Goal: Check status

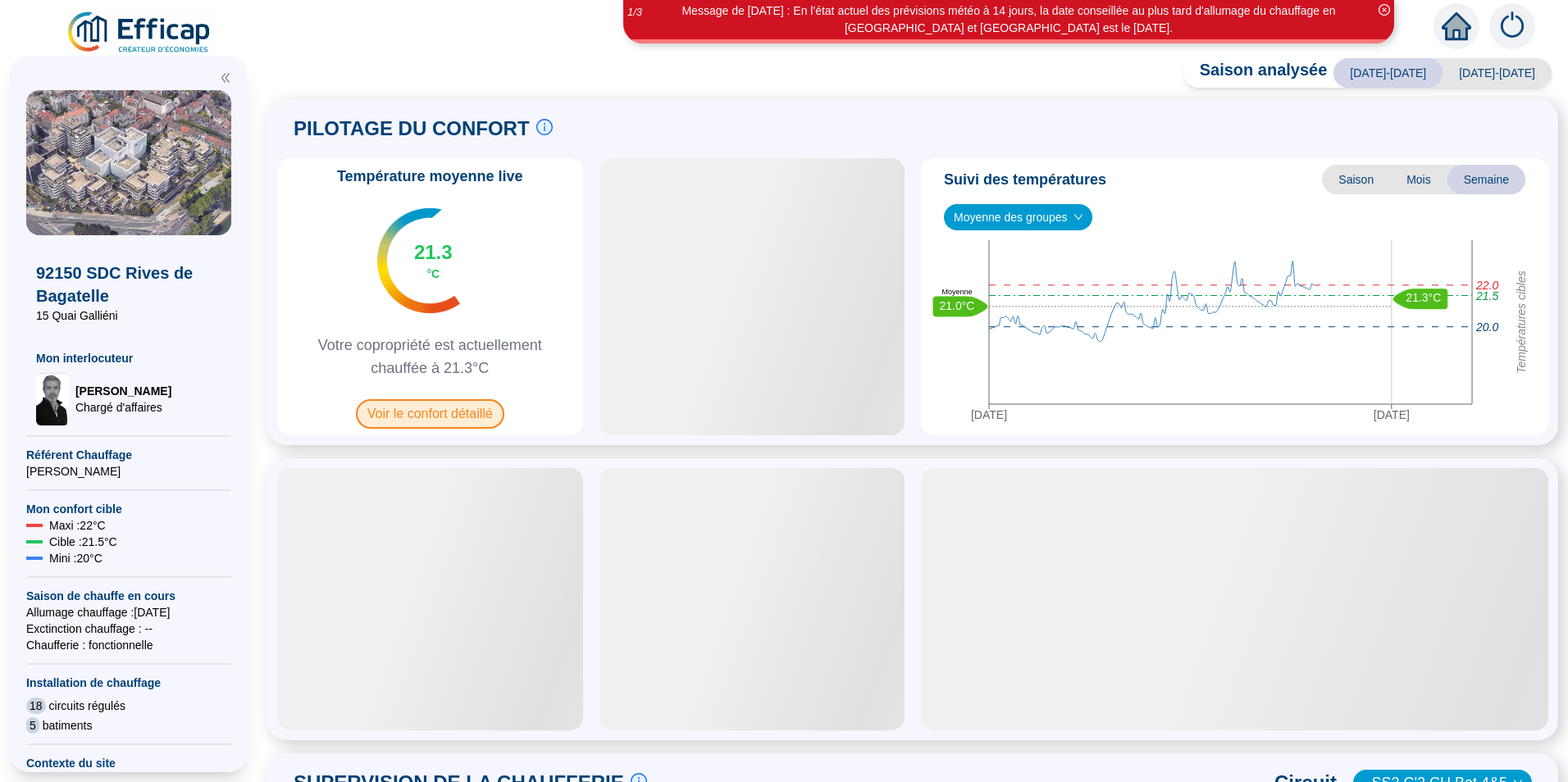
click at [410, 416] on span "Voir le confort détaillé" at bounding box center [430, 414] width 149 height 29
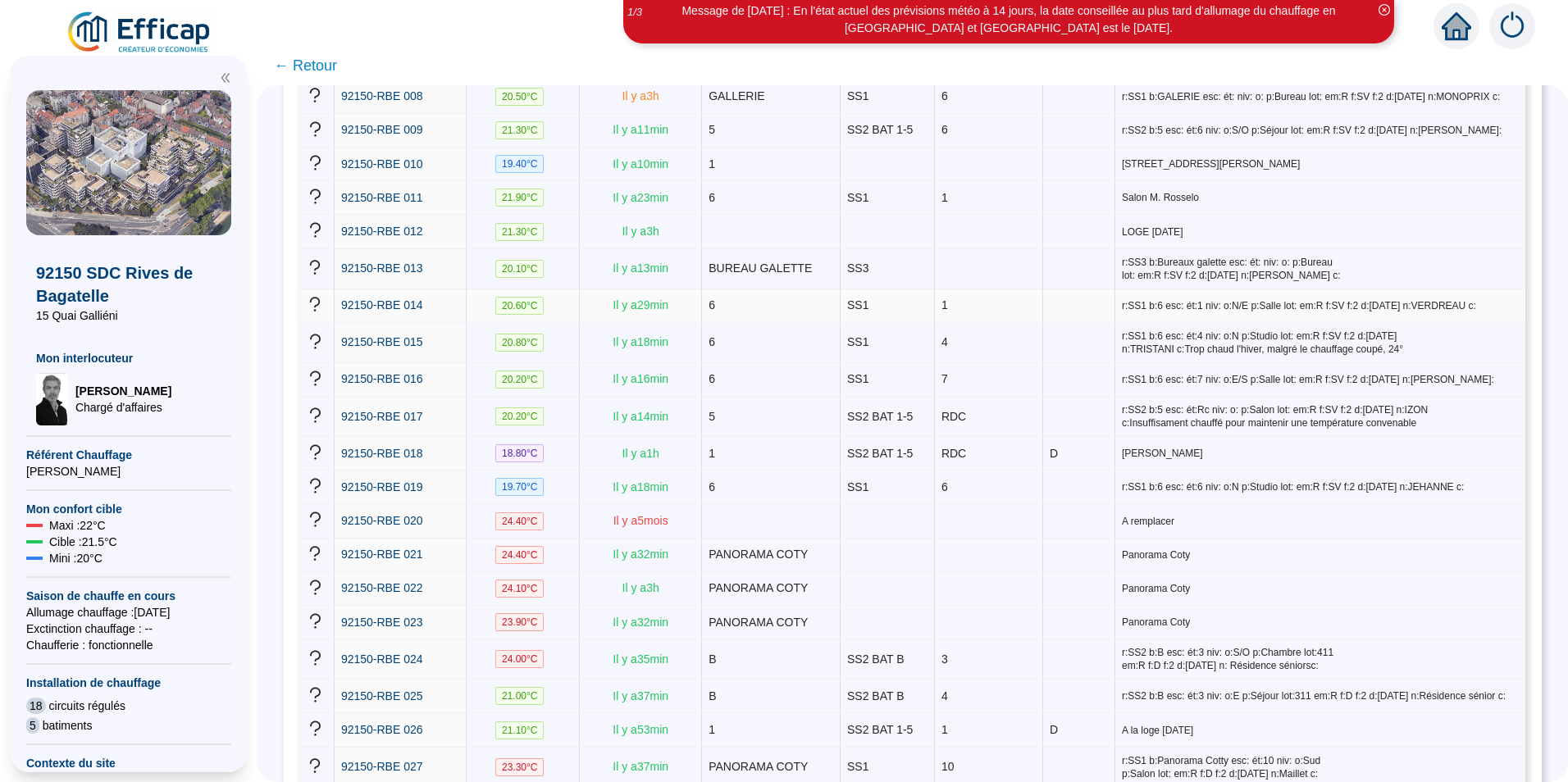
scroll to position [385, 0]
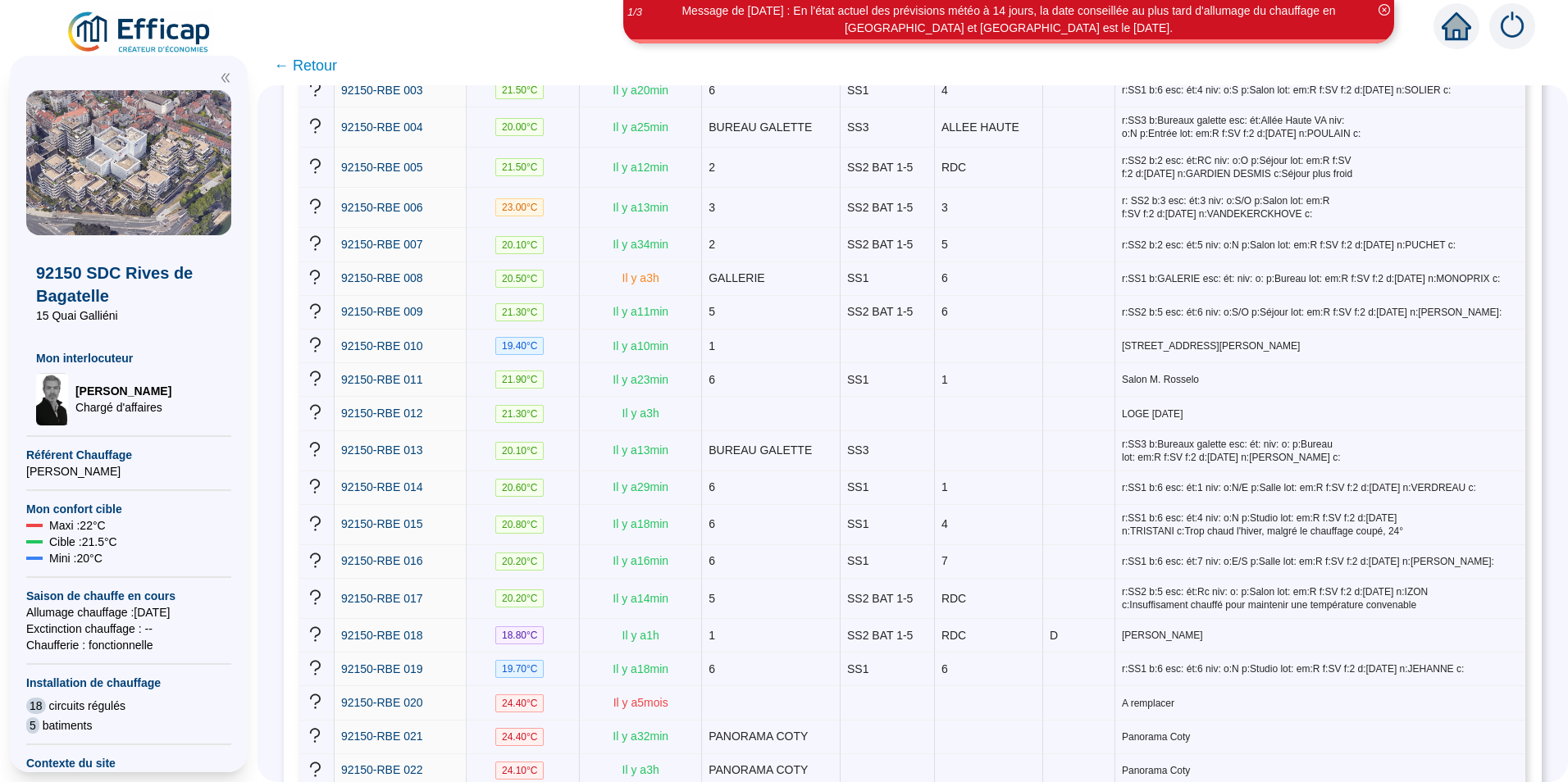
click at [323, 58] on span "← Retour" at bounding box center [306, 65] width 64 height 23
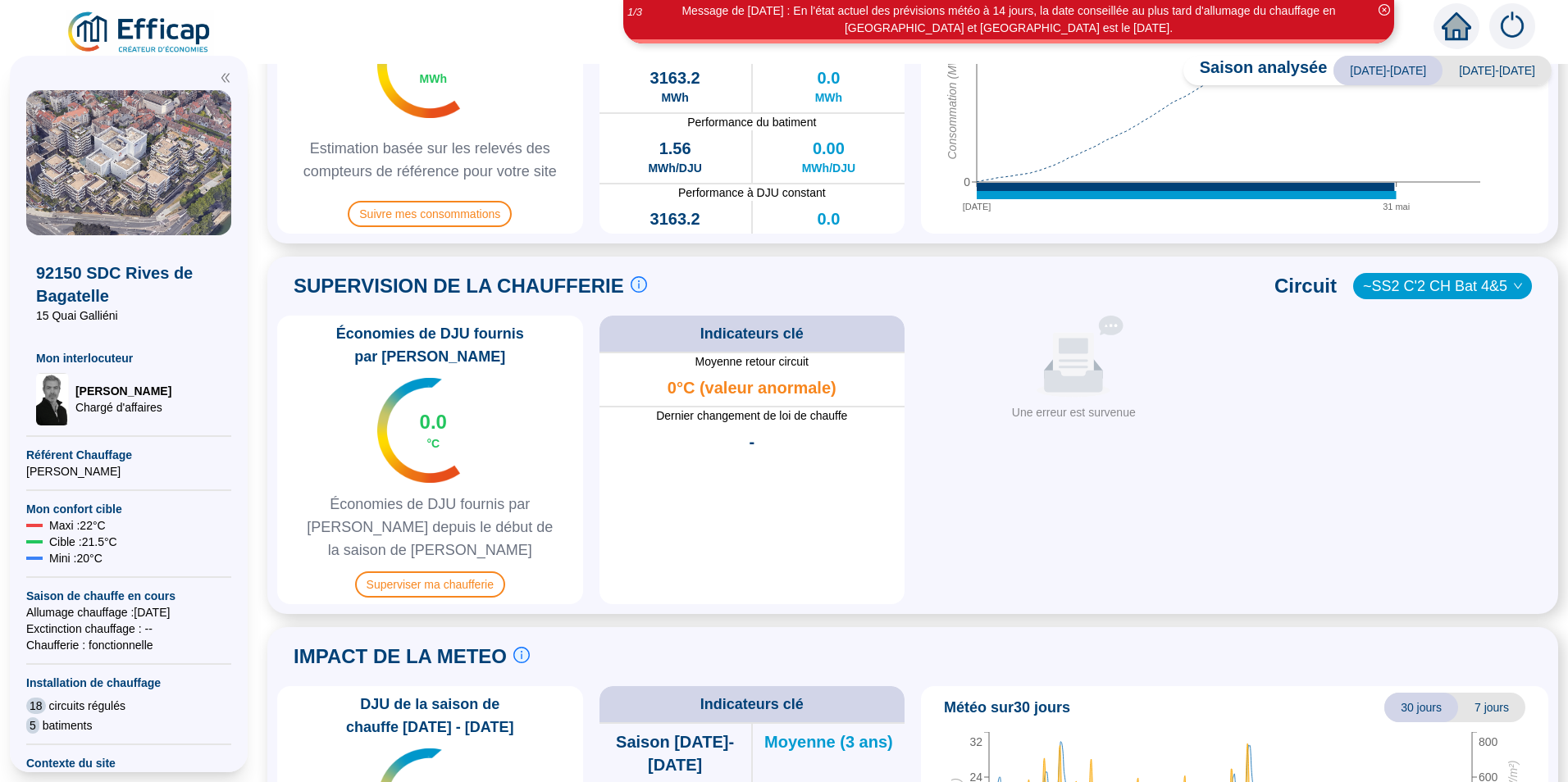
scroll to position [574, 0]
click at [433, 571] on span "Superviser ma chaufferie" at bounding box center [430, 583] width 150 height 26
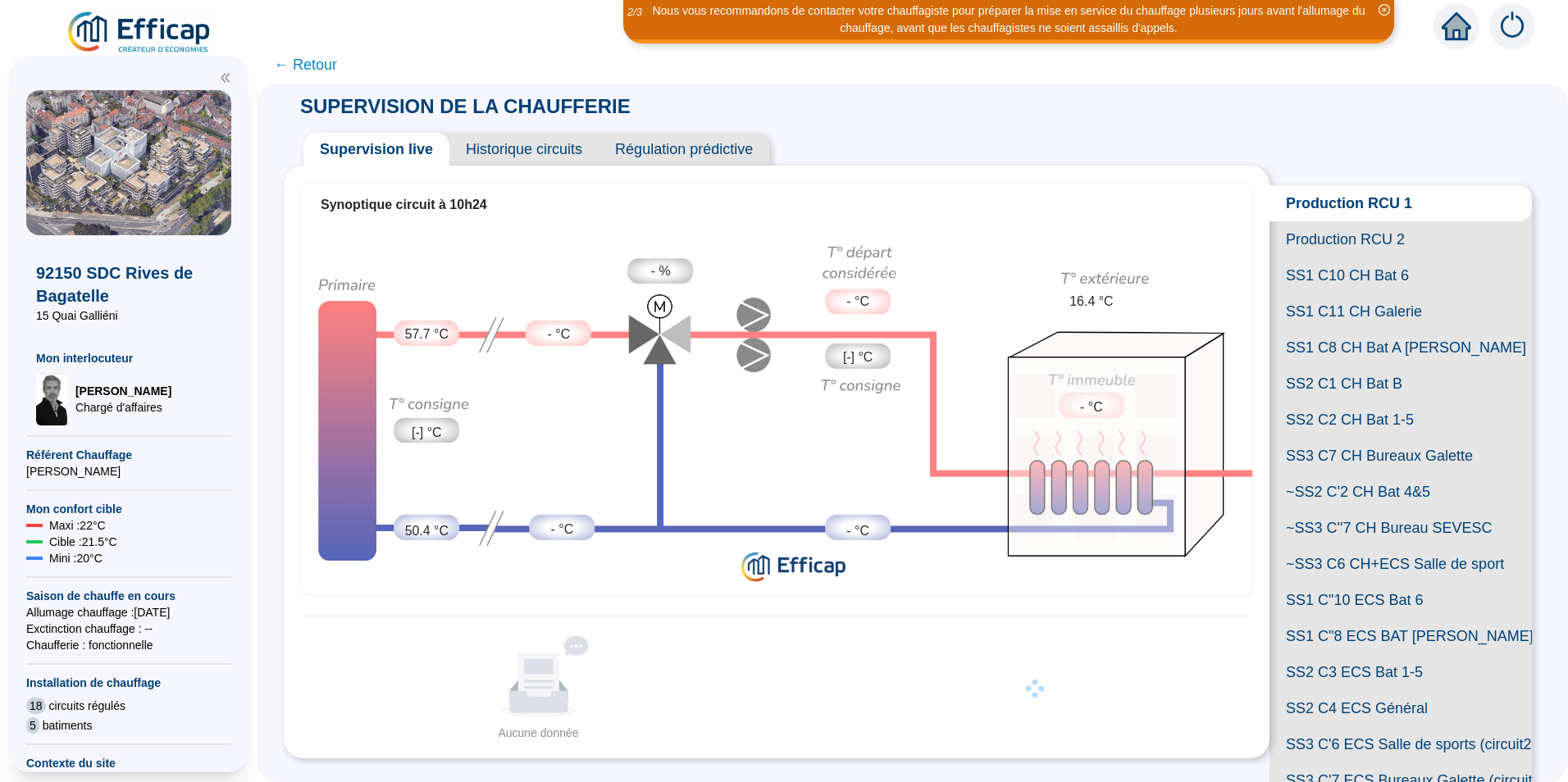
click at [1346, 293] on span "SS1 C10 CH Bat 6" at bounding box center [1401, 275] width 262 height 36
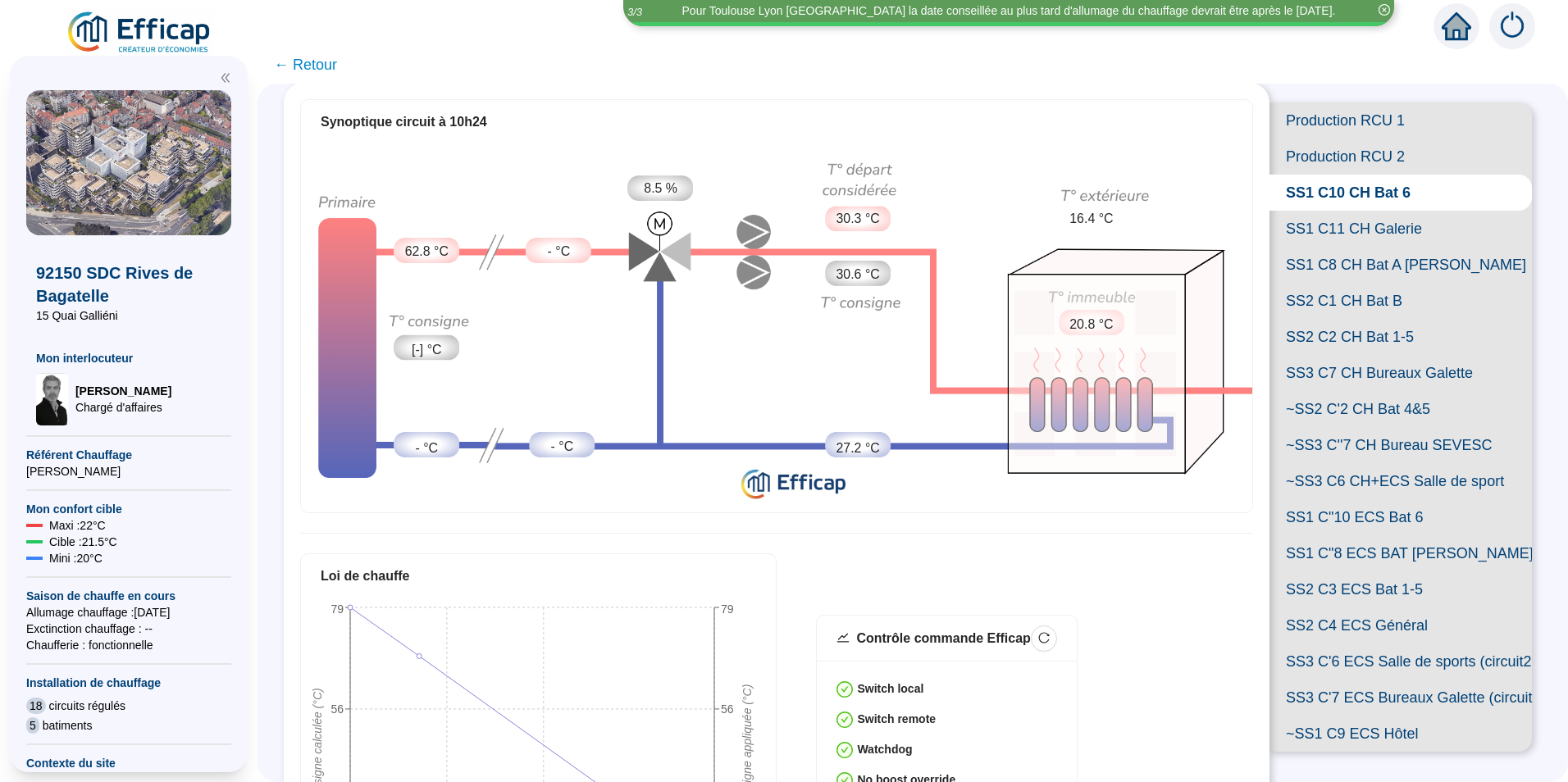
scroll to position [82, 0]
click at [325, 65] on span "← Retour" at bounding box center [306, 64] width 64 height 23
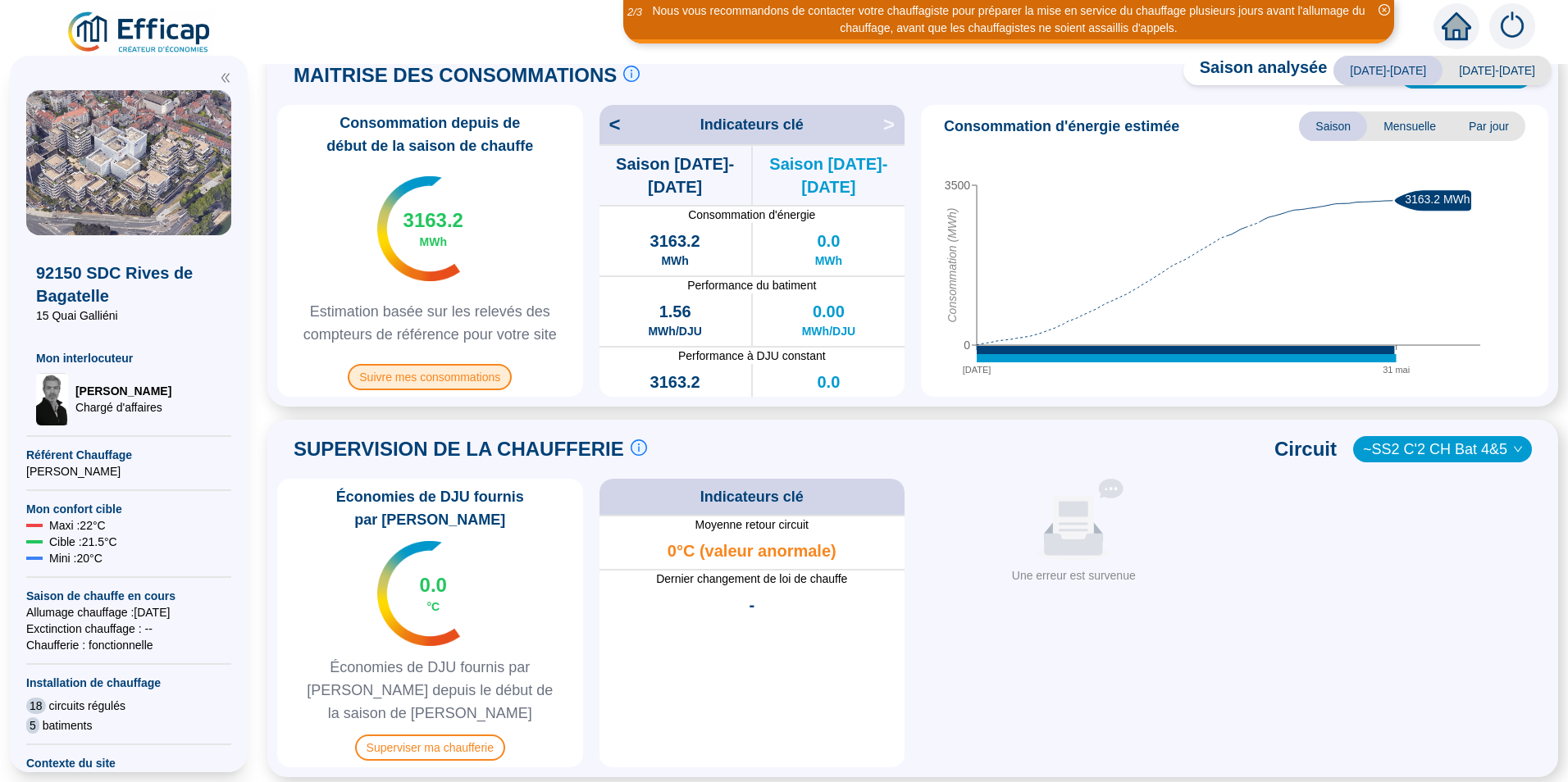
scroll to position [492, 0]
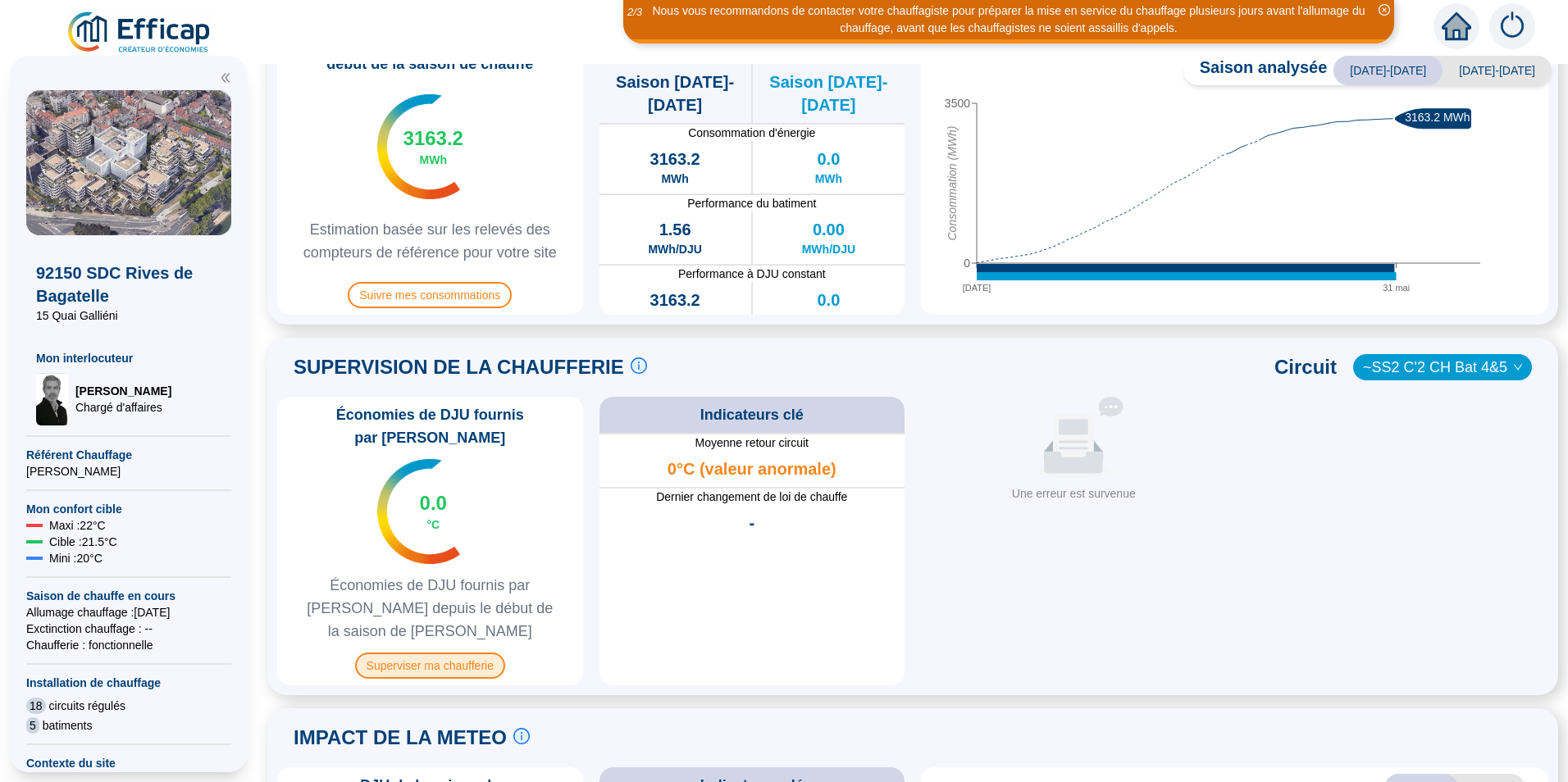
click at [476, 653] on span "Superviser ma chaufferie" at bounding box center [430, 665] width 150 height 26
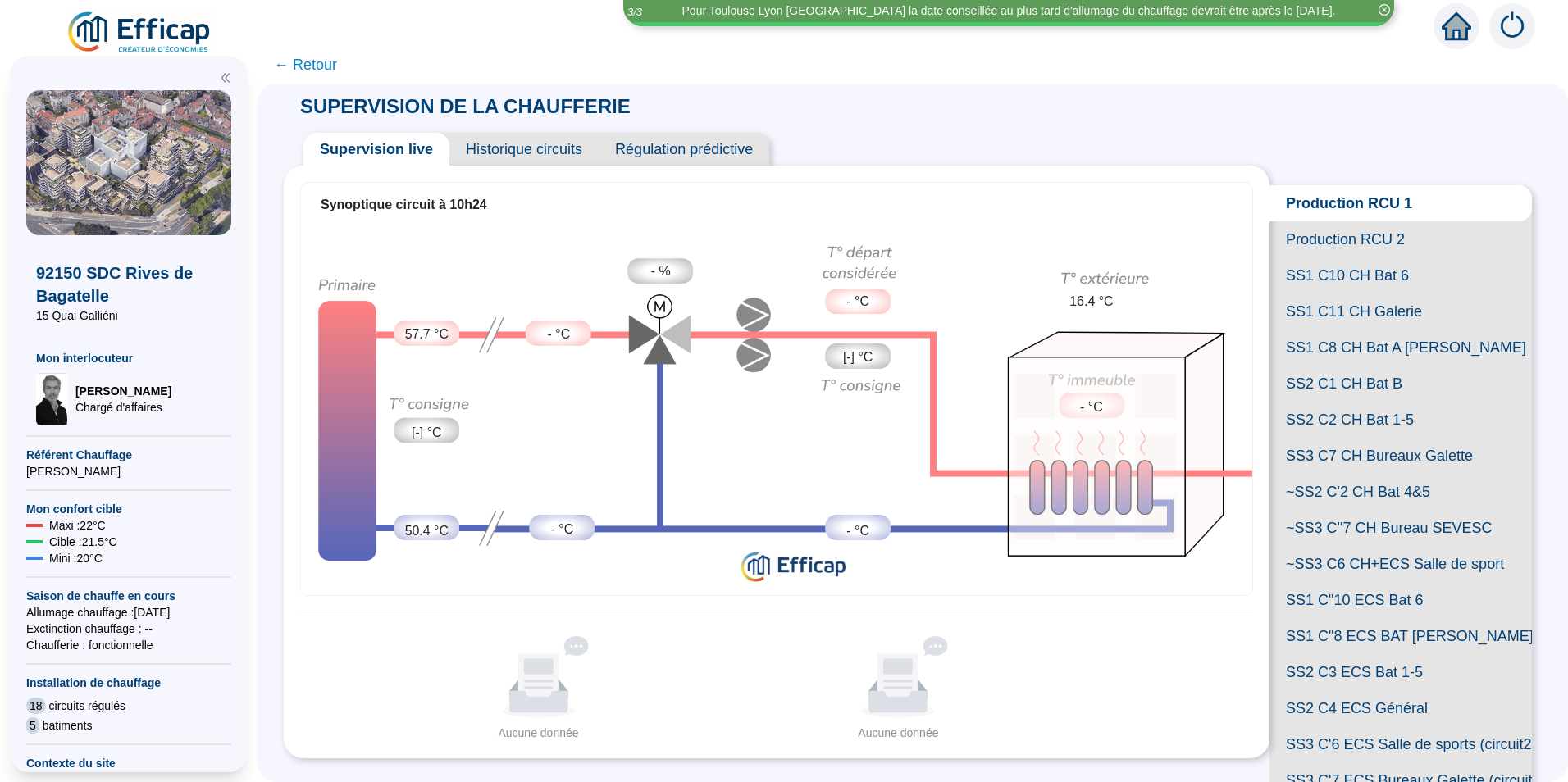
click at [1371, 293] on span "SS1 C10 CH Bat 6" at bounding box center [1401, 275] width 262 height 36
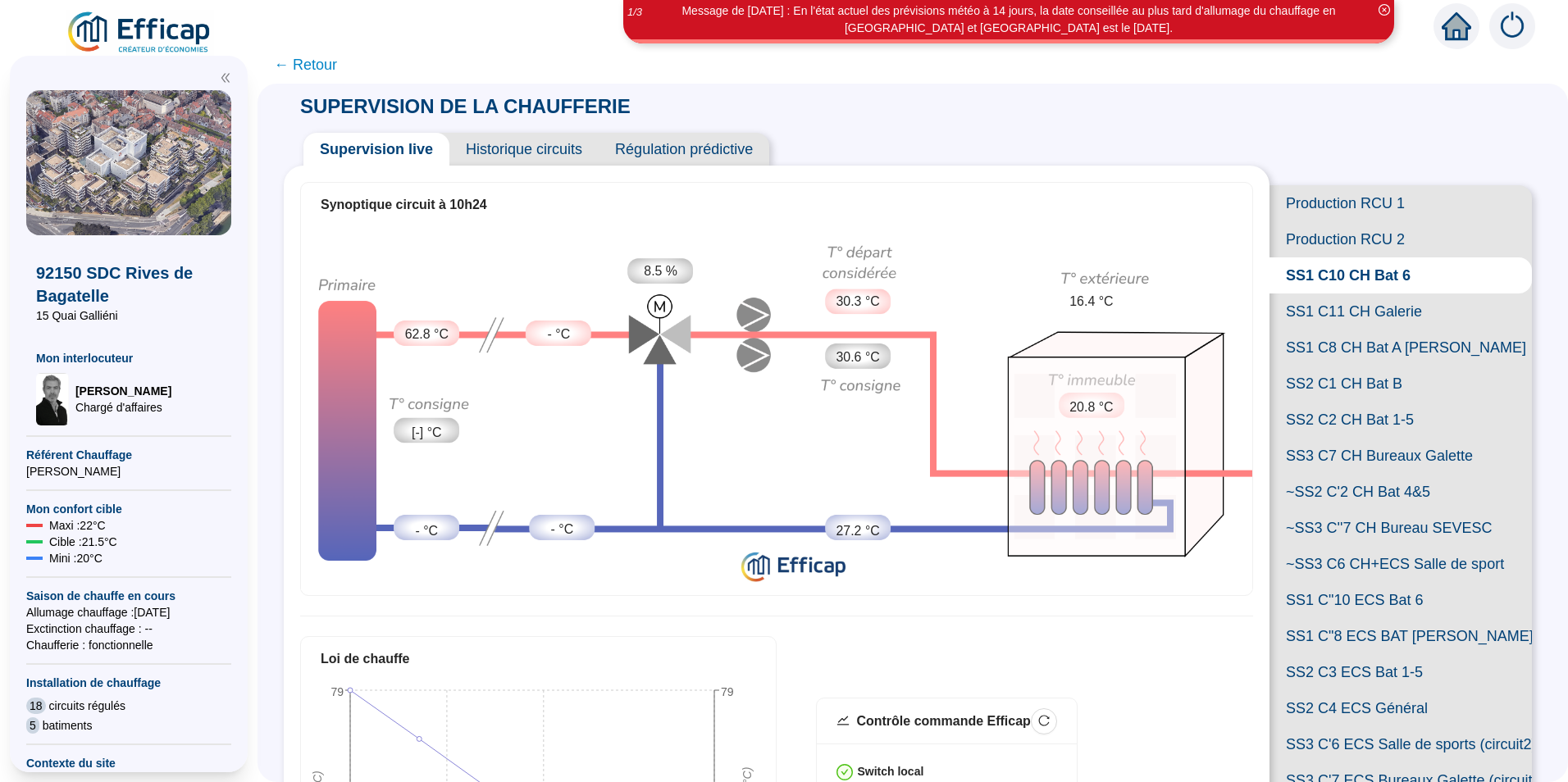
click at [577, 155] on span "Historique circuits" at bounding box center [524, 149] width 150 height 33
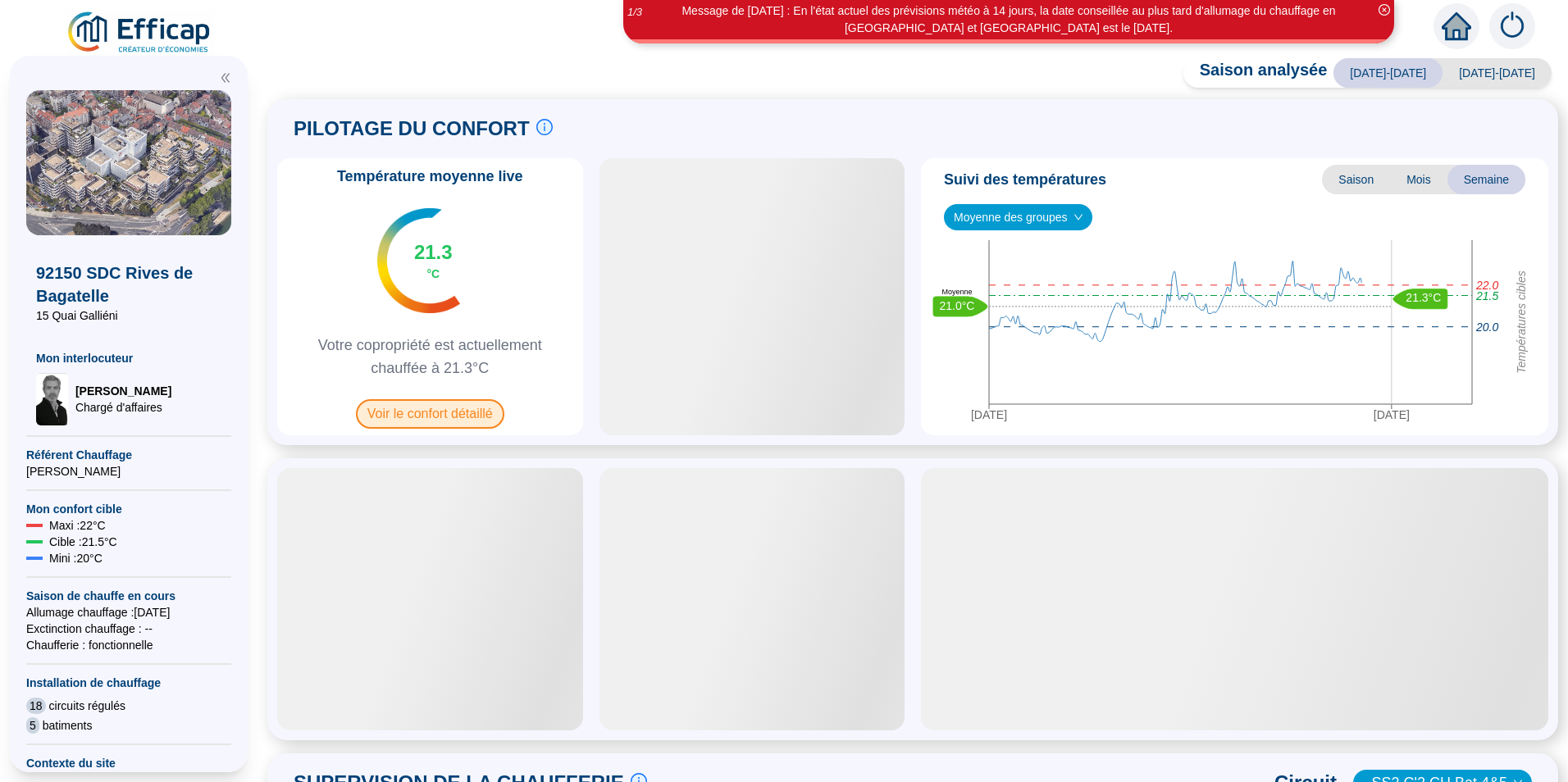
click at [431, 415] on span "Voir le confort détaillé" at bounding box center [430, 414] width 149 height 29
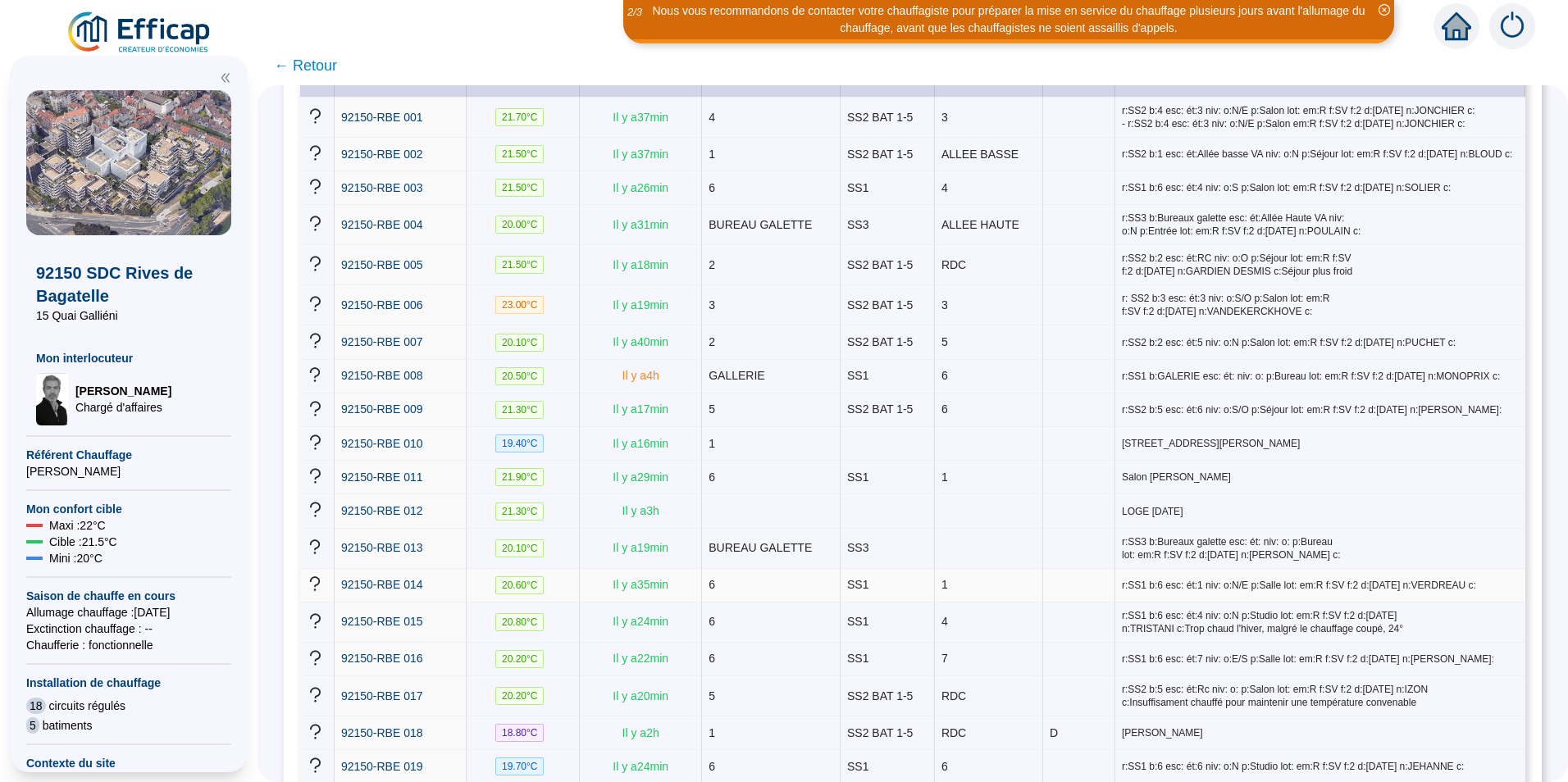
scroll to position [328, 0]
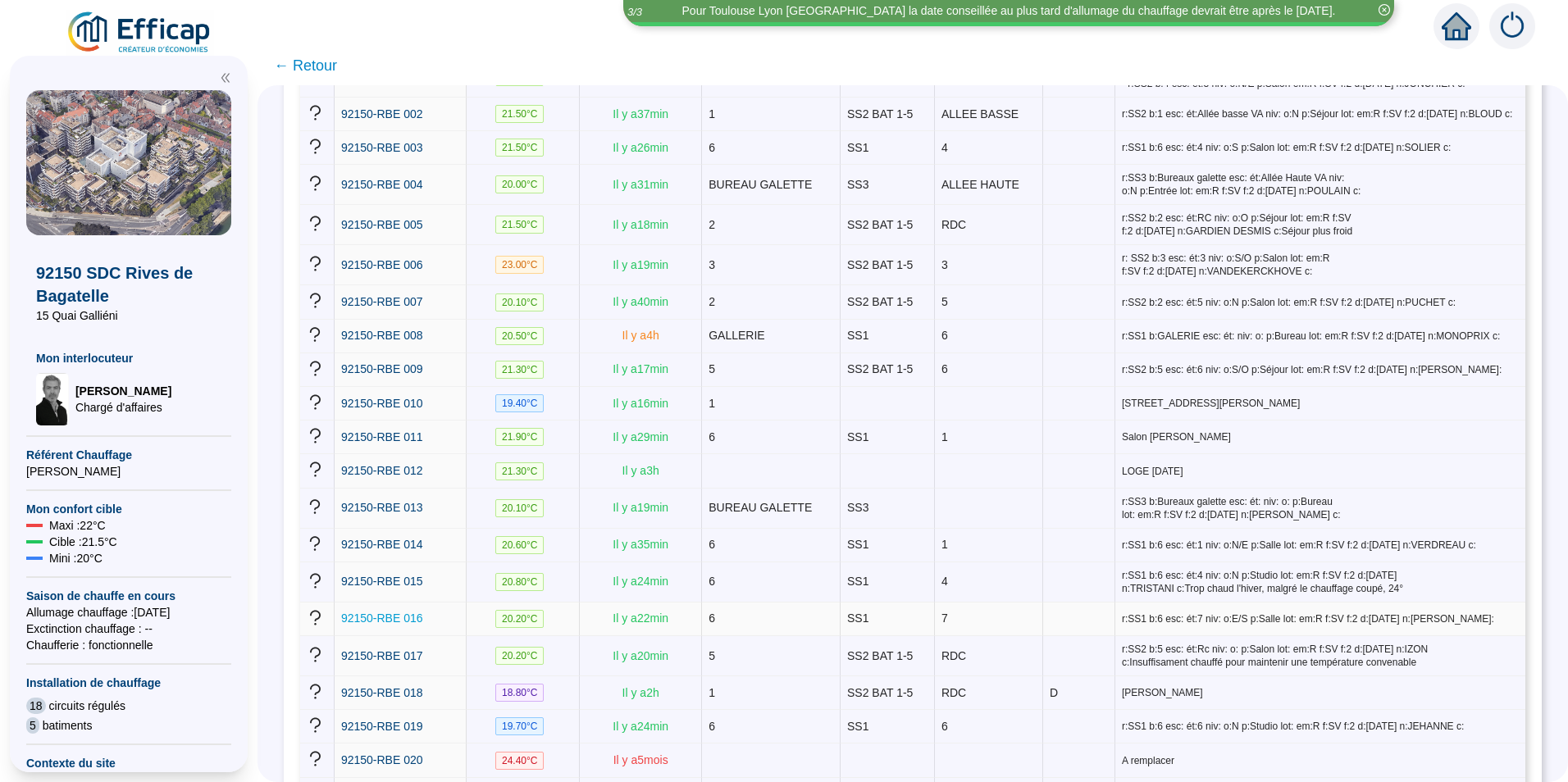
click at [385, 612] on span "92150-RBE 016" at bounding box center [382, 618] width 82 height 13
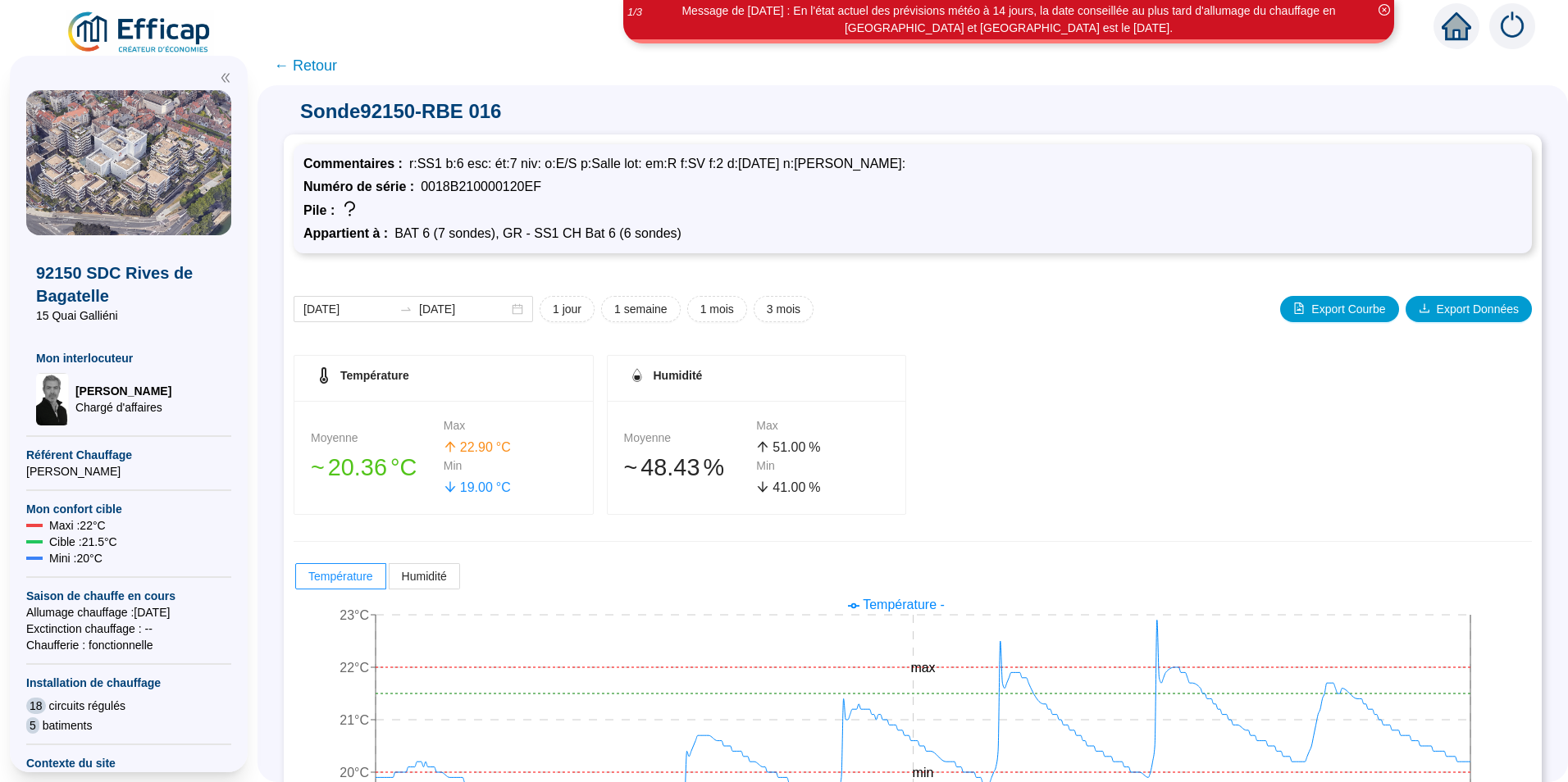
scroll to position [94, 0]
